Goal: Task Accomplishment & Management: Manage account settings

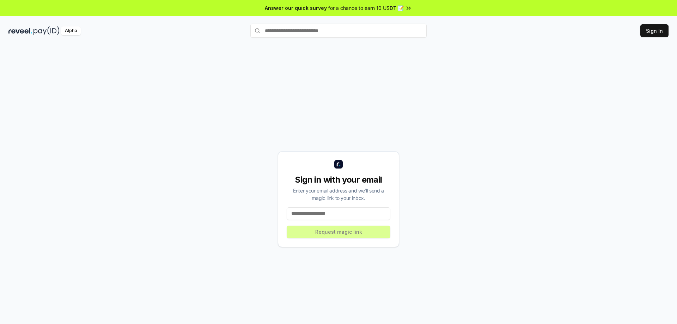
click at [334, 215] on input at bounding box center [339, 213] width 104 height 13
drag, startPoint x: 325, startPoint y: 217, endPoint x: 324, endPoint y: 213, distance: 4.0
click at [324, 215] on input at bounding box center [339, 213] width 104 height 13
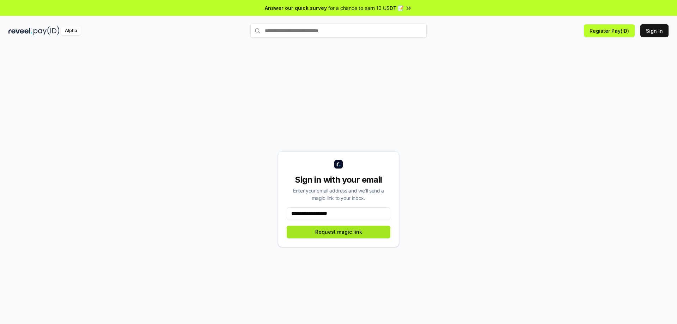
type input "**********"
click at [324, 230] on button "Request magic link" at bounding box center [339, 232] width 104 height 13
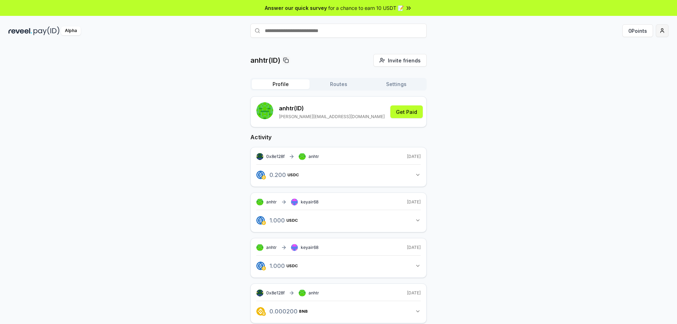
click at [661, 29] on html "Answer our quick survey for a chance to earn 10 USDT 📝 Alpha 0 Points anhtr(ID)…" at bounding box center [338, 162] width 677 height 324
click at [397, 111] on button "Get Paid" at bounding box center [406, 111] width 32 height 13
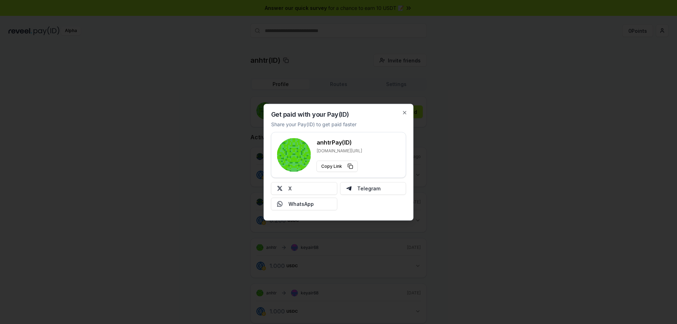
drag, startPoint x: 289, startPoint y: 187, endPoint x: 537, endPoint y: 128, distance: 254.4
click at [537, 128] on div at bounding box center [338, 162] width 677 height 324
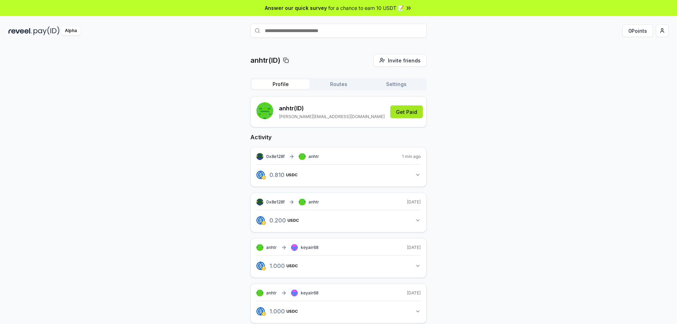
click at [402, 109] on button "Get Paid" at bounding box center [406, 111] width 32 height 13
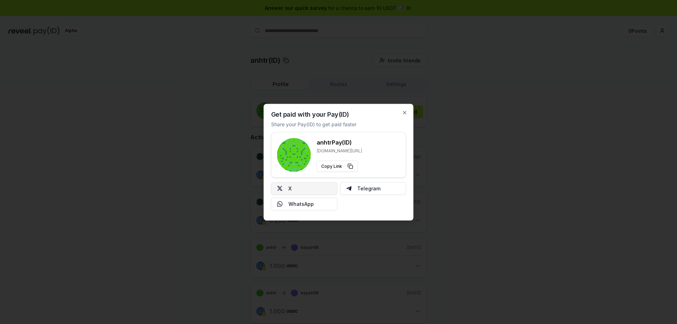
click at [298, 190] on button "X" at bounding box center [304, 188] width 66 height 13
click at [403, 110] on icon "button" at bounding box center [405, 113] width 6 height 6
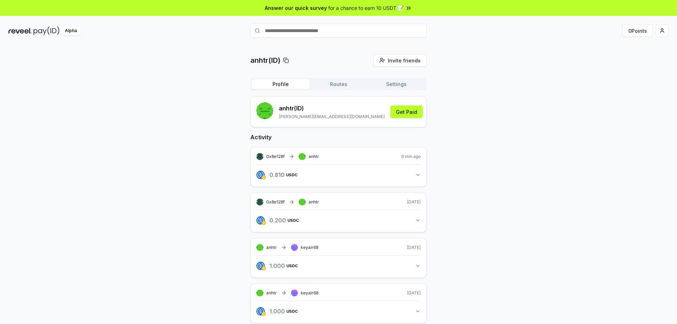
click at [527, 153] on div "anhtr(ID) Invite friends Invite Profile Routes Settings anhtr (ID) endy.holic@g…" at bounding box center [338, 240] width 660 height 372
click at [413, 111] on button "Get Paid" at bounding box center [406, 111] width 32 height 13
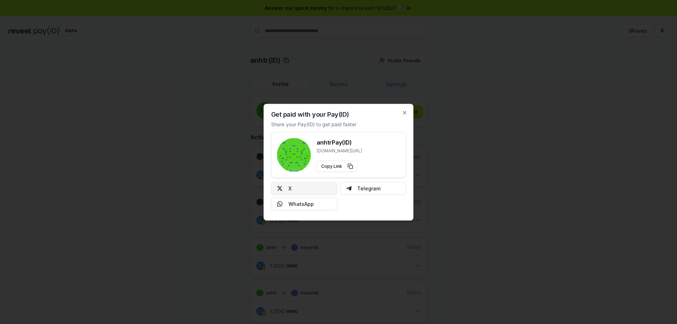
click at [293, 190] on button "X" at bounding box center [304, 188] width 66 height 13
click at [297, 186] on button "X" at bounding box center [304, 188] width 66 height 13
click at [294, 189] on button "X" at bounding box center [304, 188] width 66 height 13
